Goal: Transaction & Acquisition: Purchase product/service

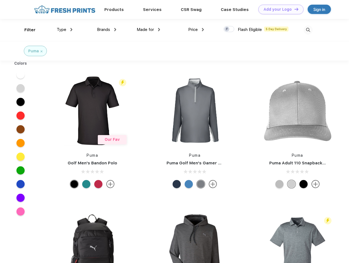
scroll to position [0, 0]
click at [279, 9] on link "Add your Logo Design Tool" at bounding box center [280, 10] width 45 height 10
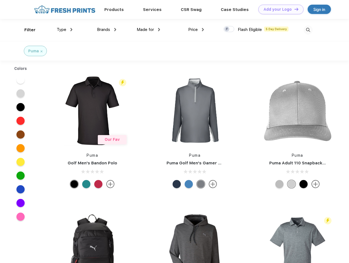
click at [0, 0] on div "Design Tool" at bounding box center [0, 0] width 0 height 0
click at [294, 9] on link "Add your Logo Design Tool" at bounding box center [280, 10] width 45 height 10
click at [26, 30] on div "Filter" at bounding box center [29, 30] width 11 height 6
click at [65, 30] on span "Type" at bounding box center [62, 29] width 10 height 5
click at [107, 30] on span "Brands" at bounding box center [103, 29] width 13 height 5
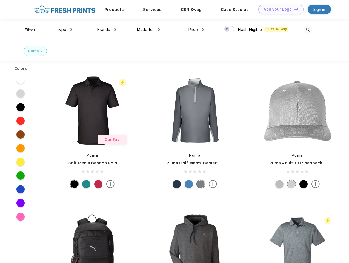
click at [148, 30] on span "Made for" at bounding box center [145, 29] width 17 height 5
click at [196, 30] on span "Price" at bounding box center [193, 29] width 10 height 5
click at [229, 29] on div at bounding box center [228, 29] width 11 height 6
click at [227, 29] on input "checkbox" at bounding box center [225, 28] width 4 height 4
click at [308, 30] on img at bounding box center [307, 29] width 9 height 9
